Goal: Information Seeking & Learning: Learn about a topic

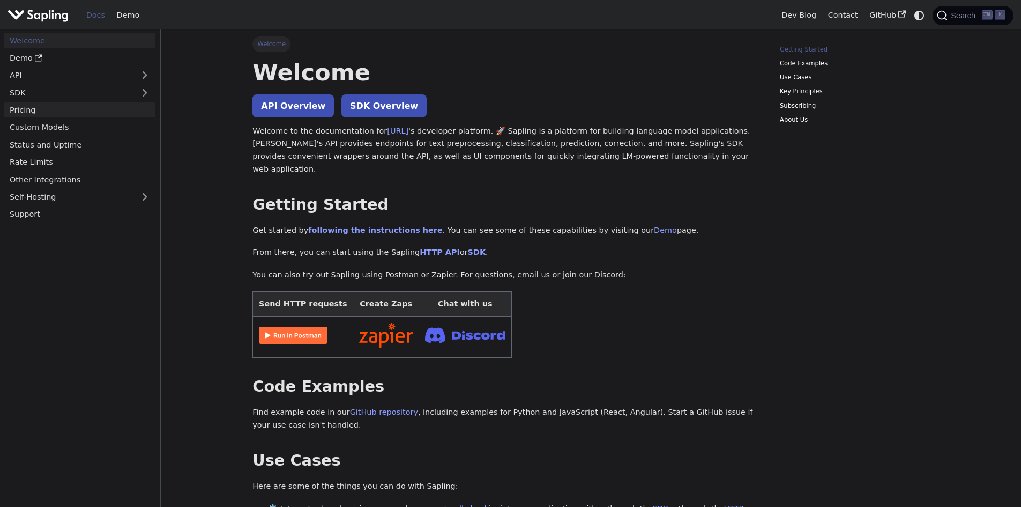
click at [70, 110] on link "Pricing" at bounding box center [80, 110] width 152 height 16
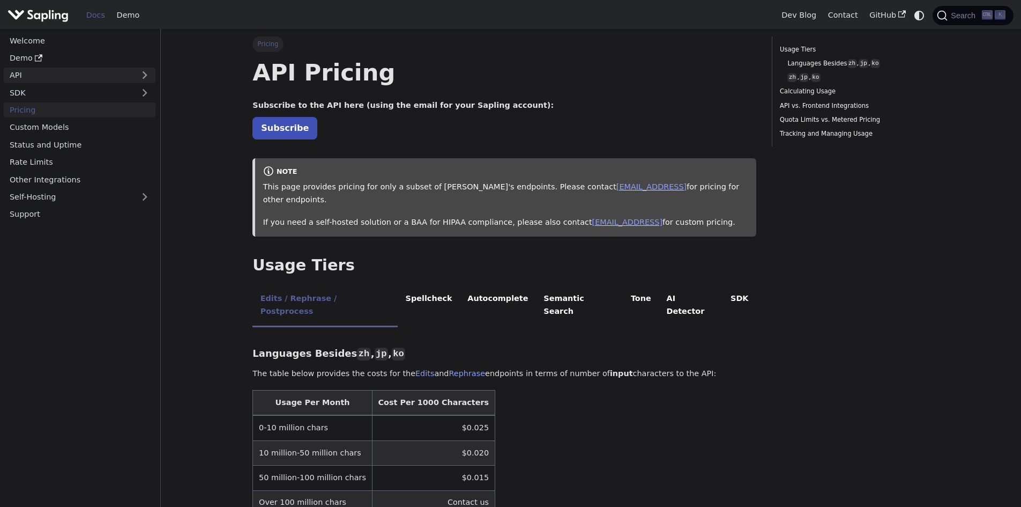
click at [63, 75] on link "API" at bounding box center [69, 76] width 130 height 16
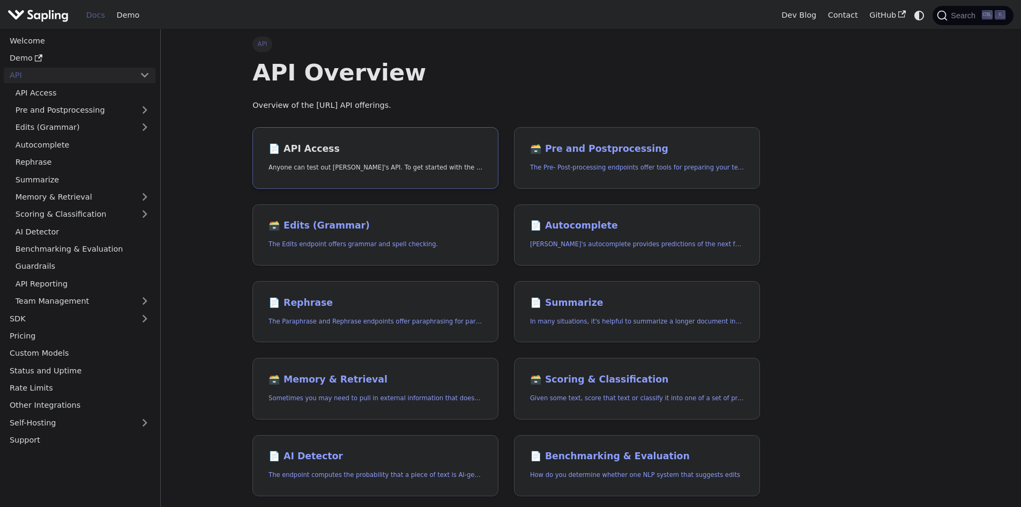
click at [320, 129] on link "📄️ API Access Anyone can test out [PERSON_NAME]'s API. To get started with the …" at bounding box center [376, 158] width 246 height 62
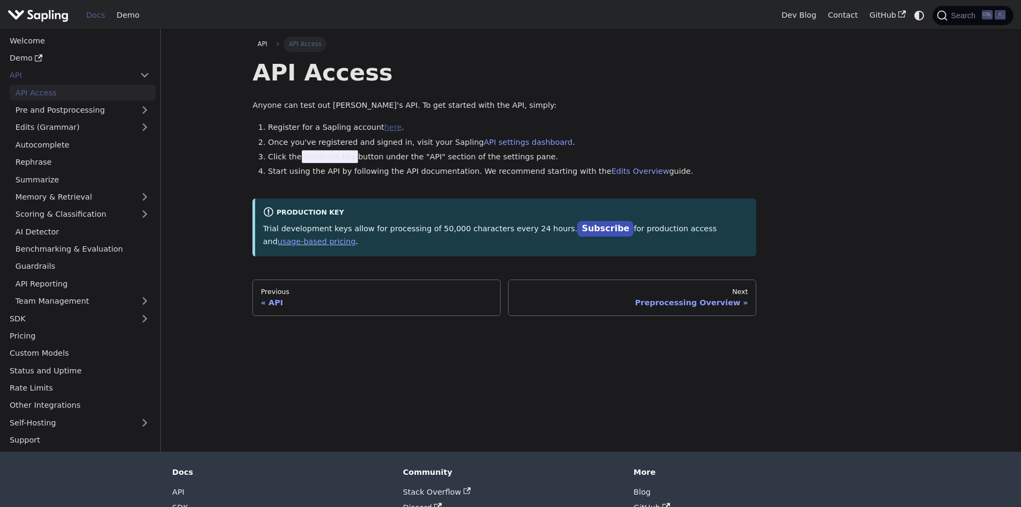
click at [384, 130] on link "here" at bounding box center [392, 127] width 17 height 9
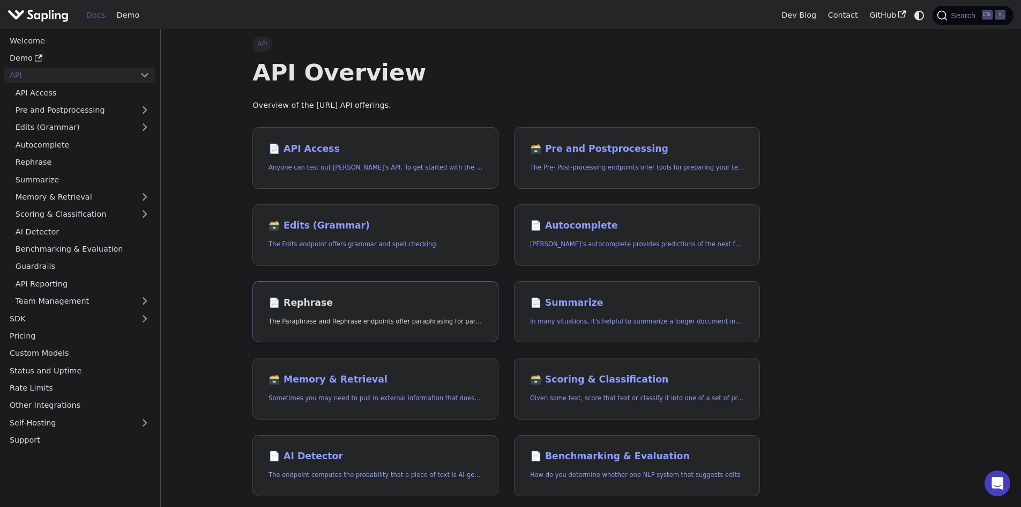
click at [329, 294] on link "📄️ Rephrase The Paraphrase and Rephrase endpoints offer paraphrasing for partic…" at bounding box center [376, 312] width 246 height 62
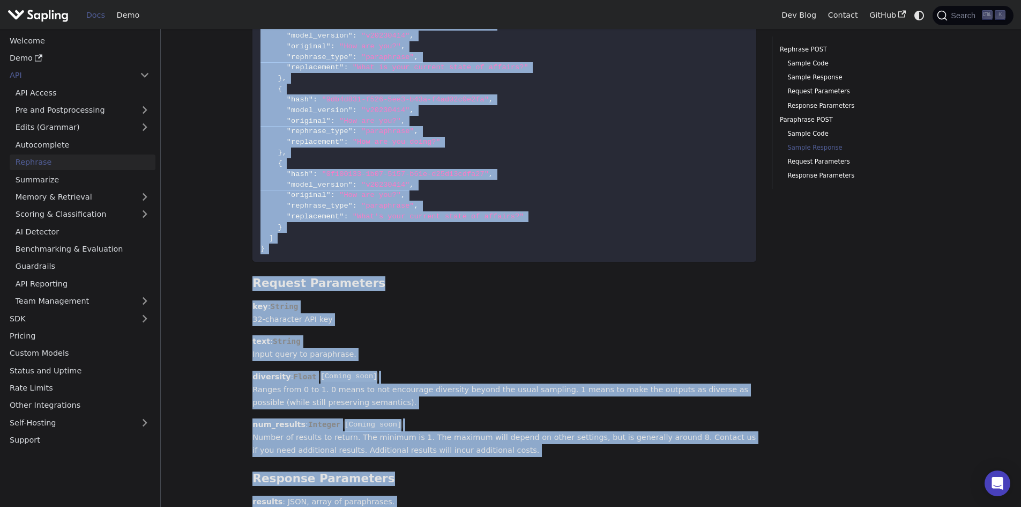
scroll to position [1918, 0]
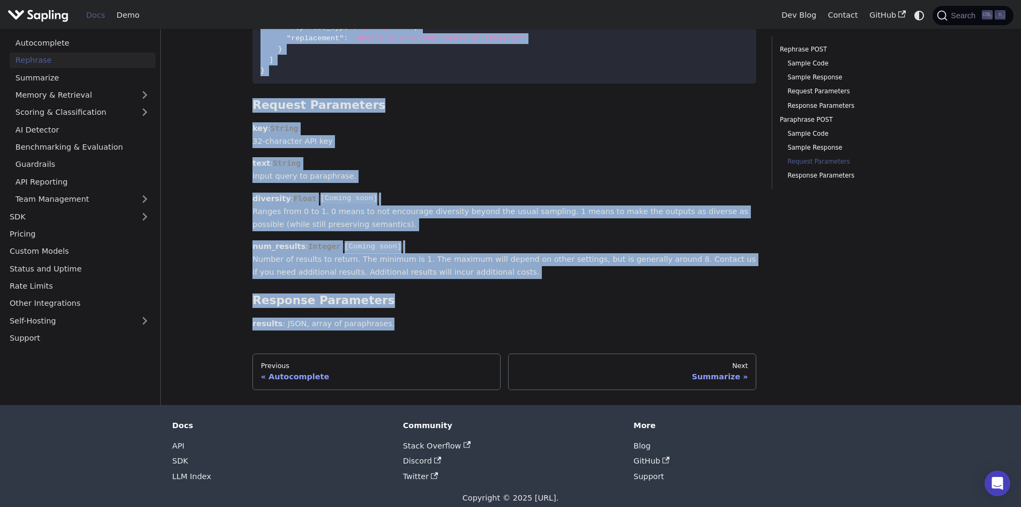
drag, startPoint x: 249, startPoint y: 76, endPoint x: 568, endPoint y: 306, distance: 393.5
copy div "Loremips Dol Sitametcon adi Elitsedd eiusmodte incid utlaboreetdo mag aliquaeni…"
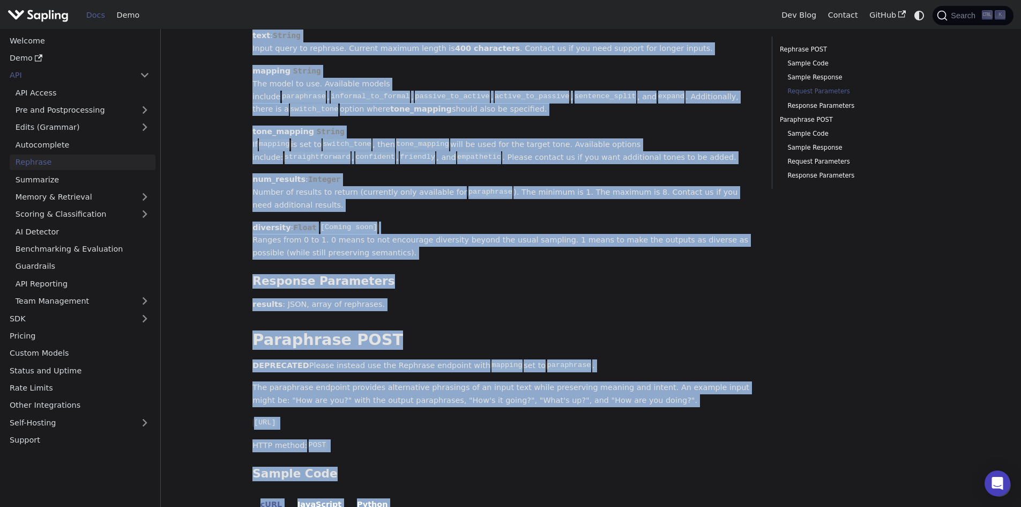
scroll to position [1027, 0]
